Goal: Information Seeking & Learning: Learn about a topic

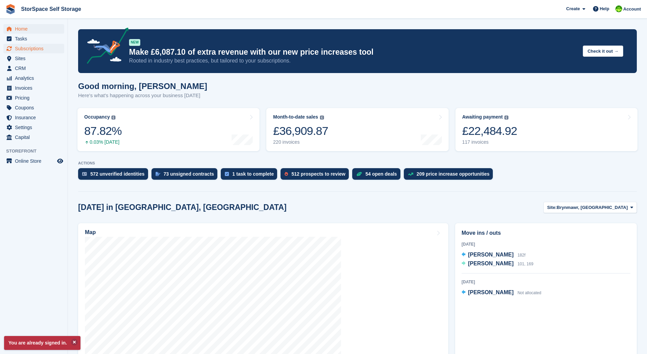
click at [42, 48] on span "Subscriptions" at bounding box center [35, 49] width 41 height 10
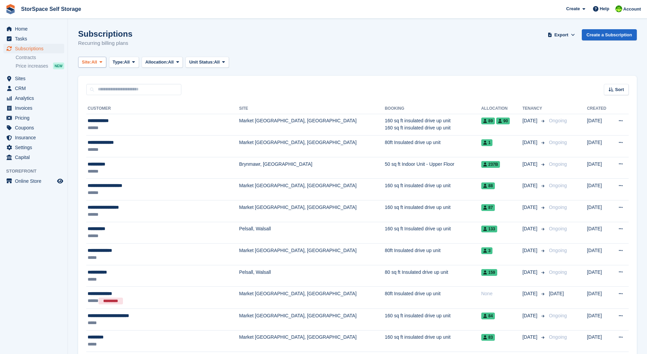
click at [87, 60] on span "Site:" at bounding box center [87, 62] width 10 height 7
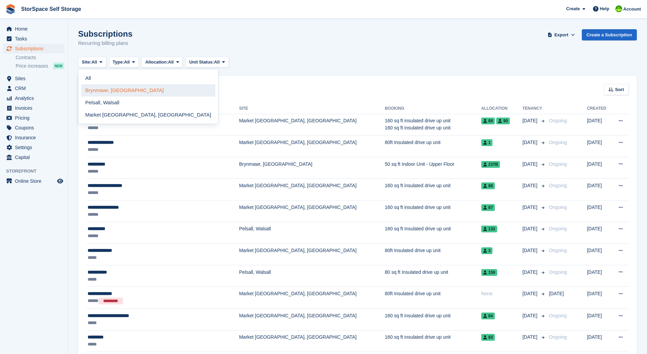
click at [115, 89] on link "Brynmawr, [GEOGRAPHIC_DATA]" at bounding box center [148, 90] width 134 height 12
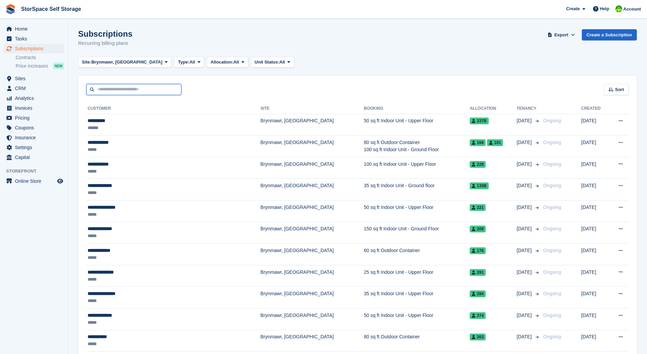
click at [142, 88] on input "text" at bounding box center [133, 89] width 95 height 11
type input "*****"
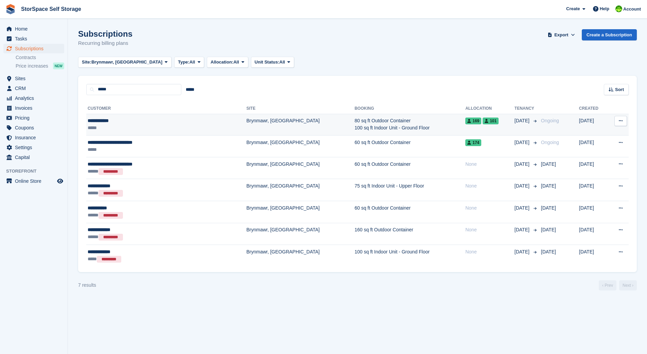
click at [270, 121] on td "Brynmawr, [GEOGRAPHIC_DATA]" at bounding box center [300, 125] width 108 height 22
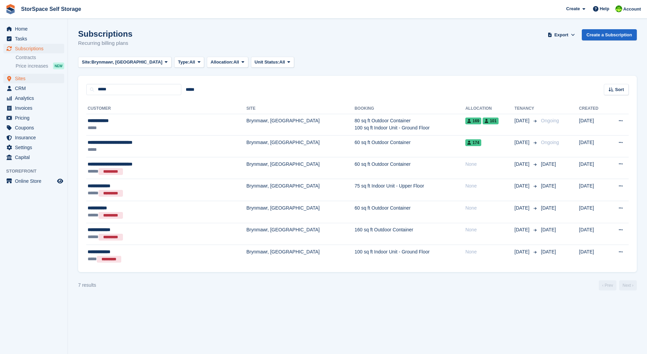
click at [26, 78] on span "Sites" at bounding box center [35, 79] width 41 height 10
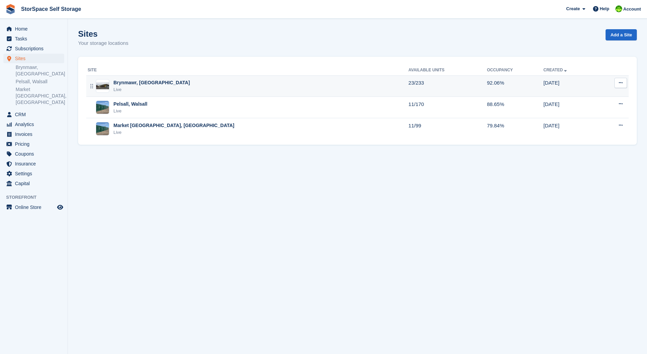
click at [198, 83] on div "Brynmawr, [GEOGRAPHIC_DATA] Live" at bounding box center [248, 86] width 321 height 14
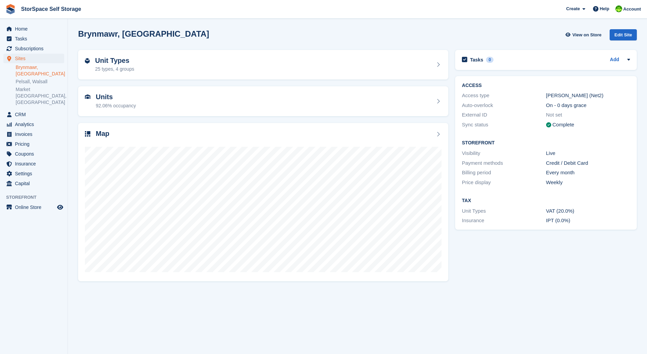
click at [160, 99] on div "Units 92.06% occupancy" at bounding box center [263, 101] width 357 height 16
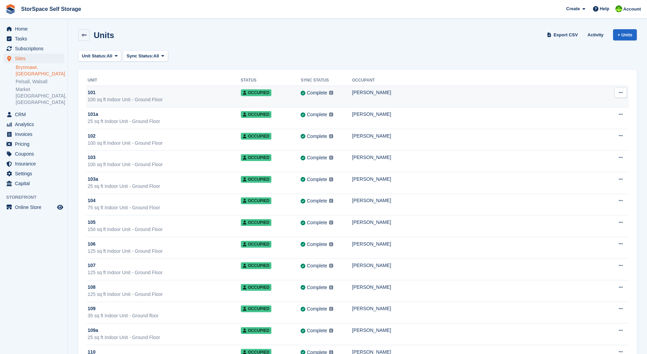
click at [172, 96] on div "101" at bounding box center [164, 92] width 153 height 7
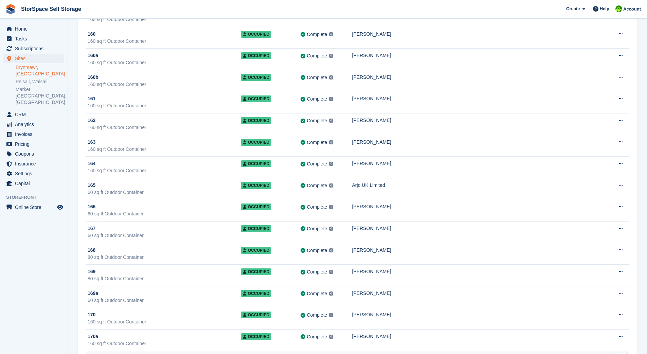
scroll to position [1617, 0]
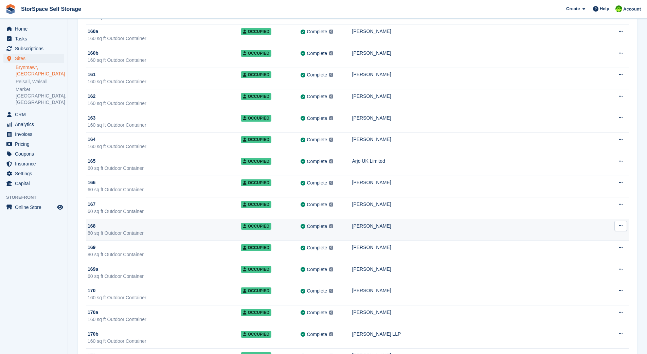
click at [227, 229] on div "168" at bounding box center [164, 226] width 153 height 7
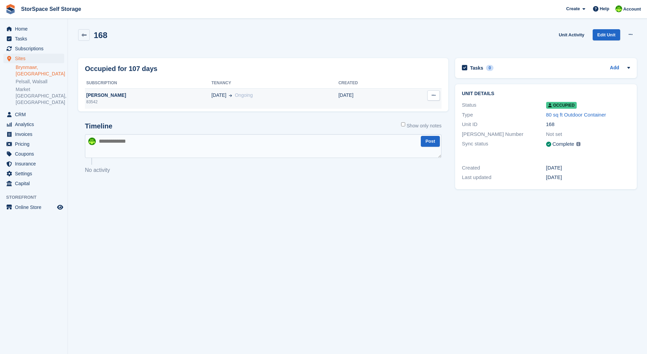
click at [245, 95] on div "[DATE] Ongoing" at bounding box center [274, 95] width 127 height 7
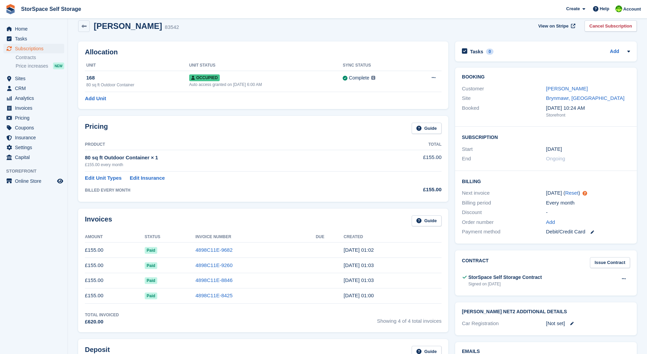
scroll to position [10, 0]
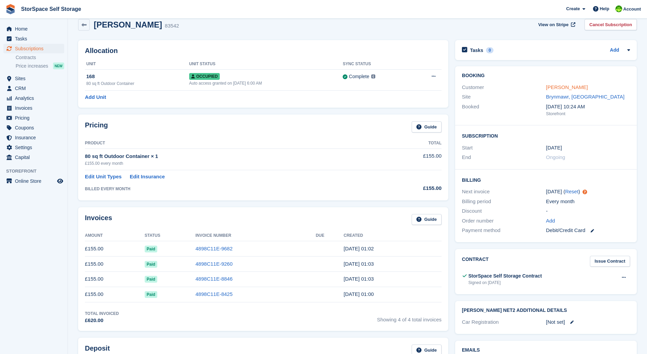
click at [564, 87] on link "Hayley Dunn" at bounding box center [567, 87] width 42 height 6
